Goal: Navigation & Orientation: Find specific page/section

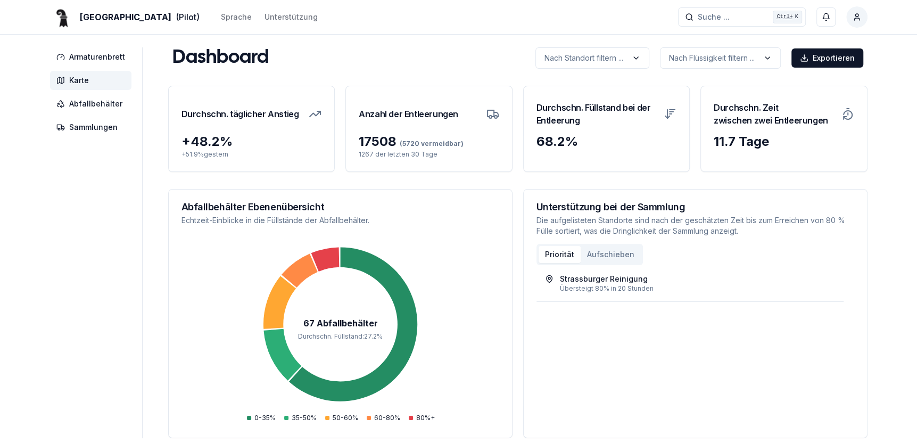
click at [75, 81] on span "Karte" at bounding box center [79, 80] width 20 height 11
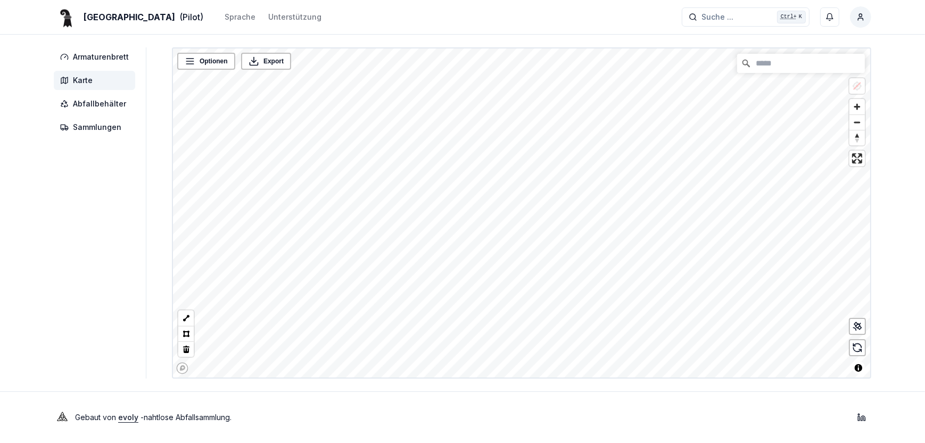
click at [486, 442] on html "Basel (Pilot) Sprache Unterstützung Suche ... Suche ... Ctrl+ K Roland Oberli A…" at bounding box center [462, 221] width 925 height 443
click at [330, 0] on html "Basel (Pilot) Sprache Unterstützung Suche ... Suche ... Ctrl+ K Roland Oberli A…" at bounding box center [462, 221] width 925 height 443
click at [18, 259] on div "Basel (Pilot) Sprache Unterstützung Suche ... Suche ... Ctrl+ K Roland Oberli A…" at bounding box center [462, 221] width 925 height 443
click at [0, 236] on html "Basel (Pilot) Sprache Unterstützung Suche ... Suche ... Ctrl+ K Roland Oberli A…" at bounding box center [462, 221] width 925 height 443
click at [316, 383] on div "Basel (Pilot) Sprache Unterstützung Suche ... Suche ... Ctrl+ K Roland Oberli A…" at bounding box center [462, 221] width 925 height 443
